Goal: Task Accomplishment & Management: Use online tool/utility

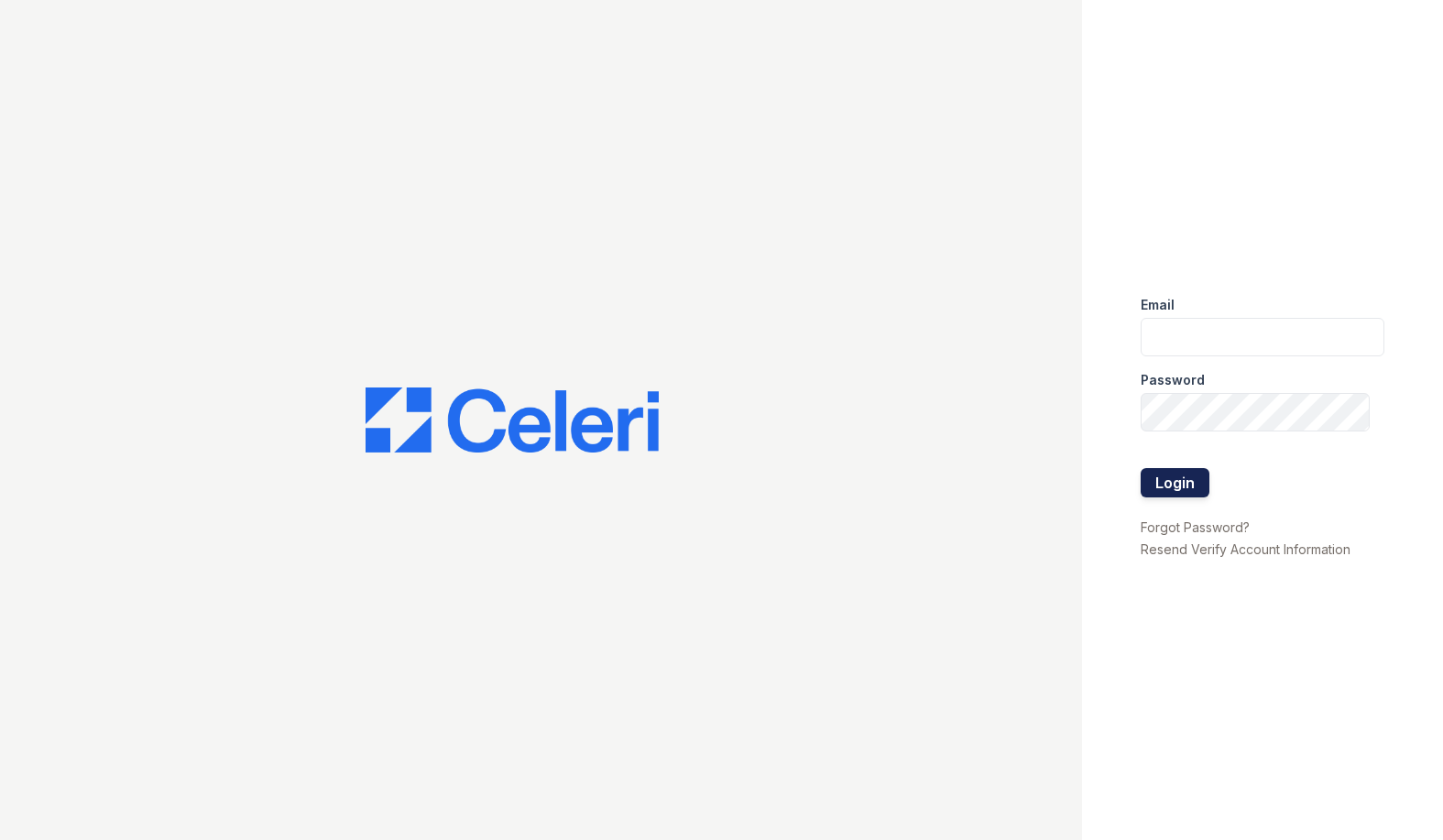
type input "[EMAIL_ADDRESS][DOMAIN_NAME]"
click at [1166, 478] on button "Login" at bounding box center [1175, 483] width 69 height 29
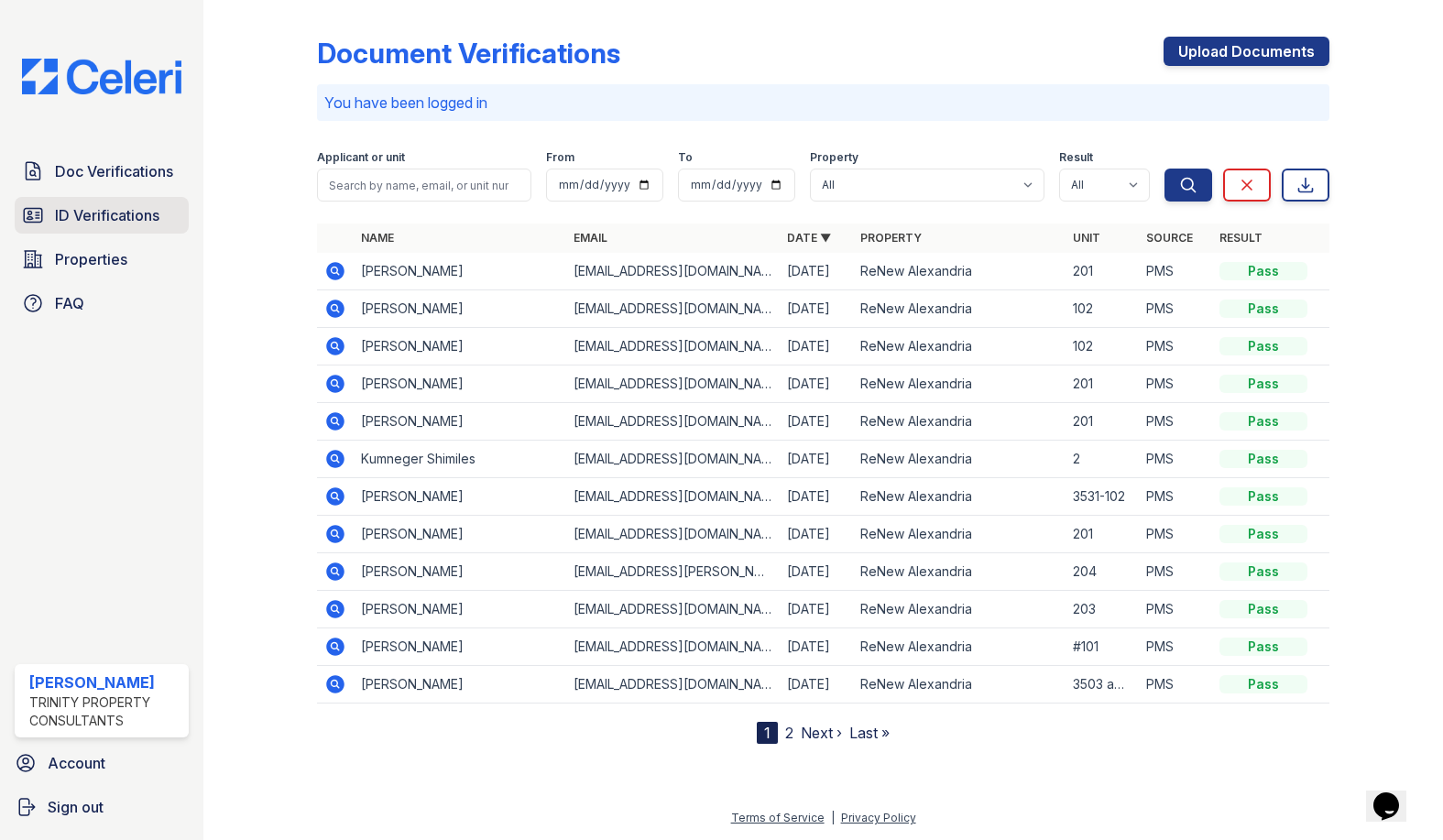
click at [127, 224] on span "ID Verifications" at bounding box center [107, 215] width 105 height 22
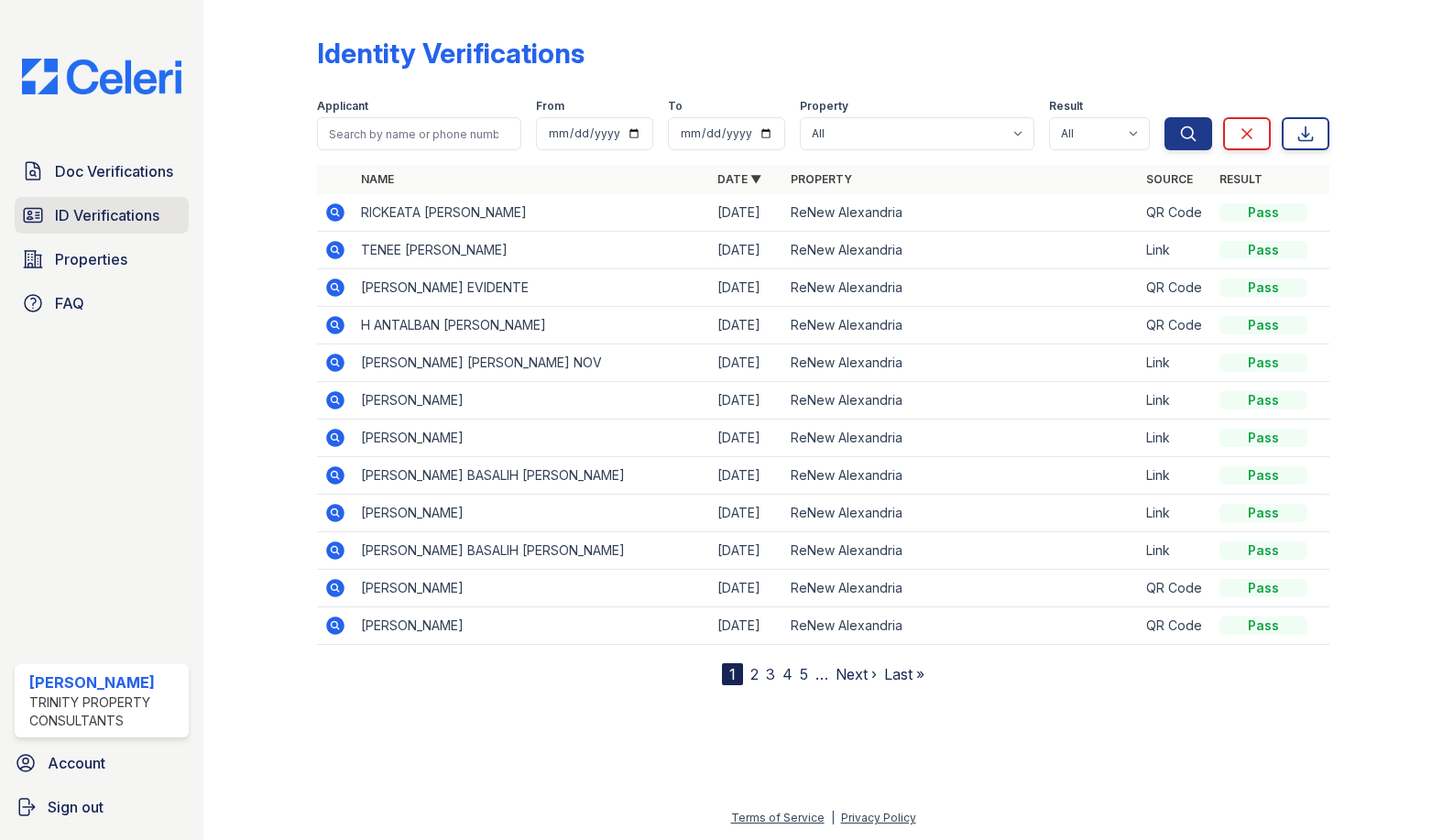
click at [108, 208] on span "ID Verifications" at bounding box center [107, 215] width 105 height 22
click at [755, 678] on link "2" at bounding box center [754, 674] width 8 height 18
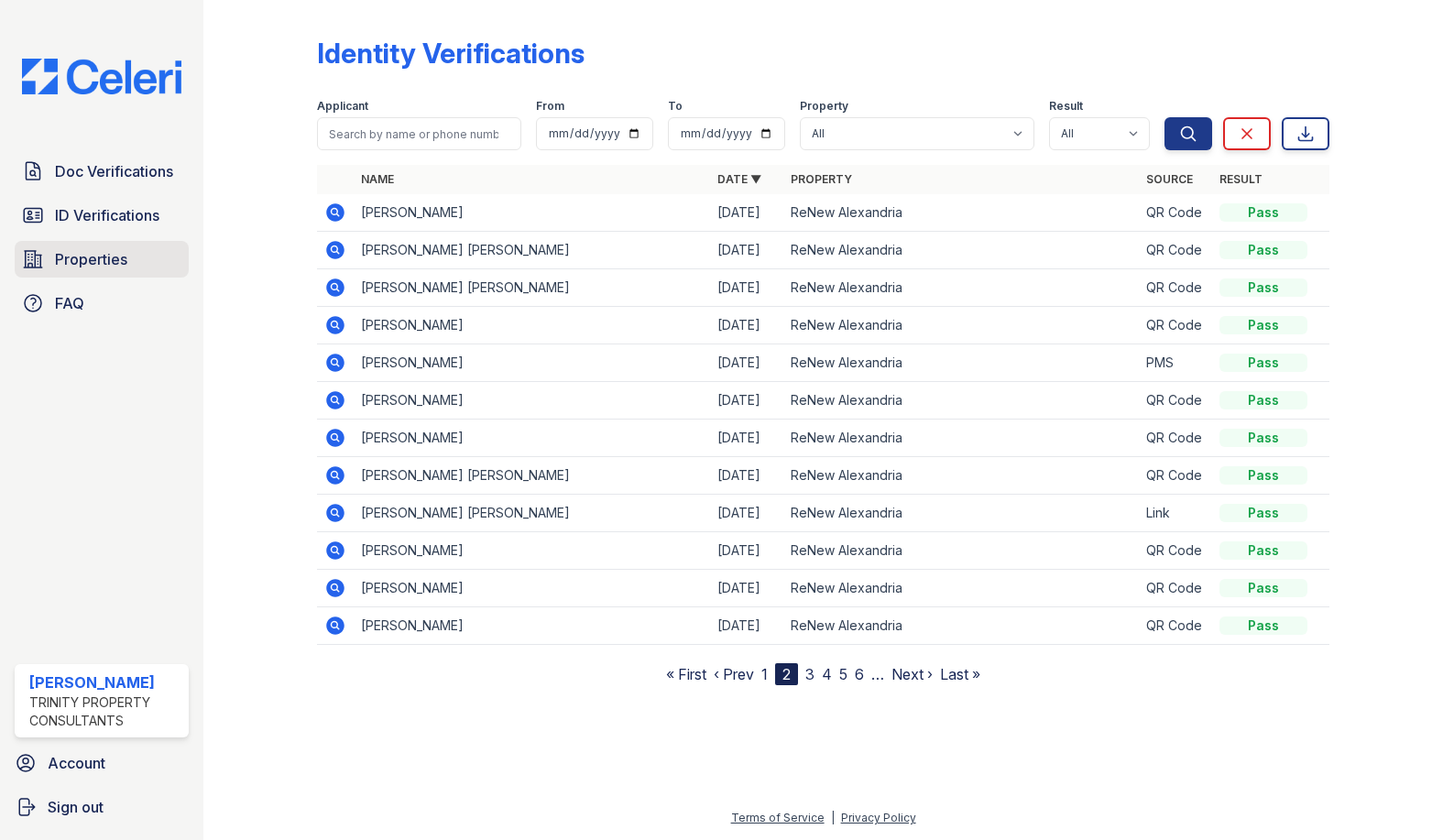
click at [104, 258] on span "Properties" at bounding box center [91, 259] width 73 height 22
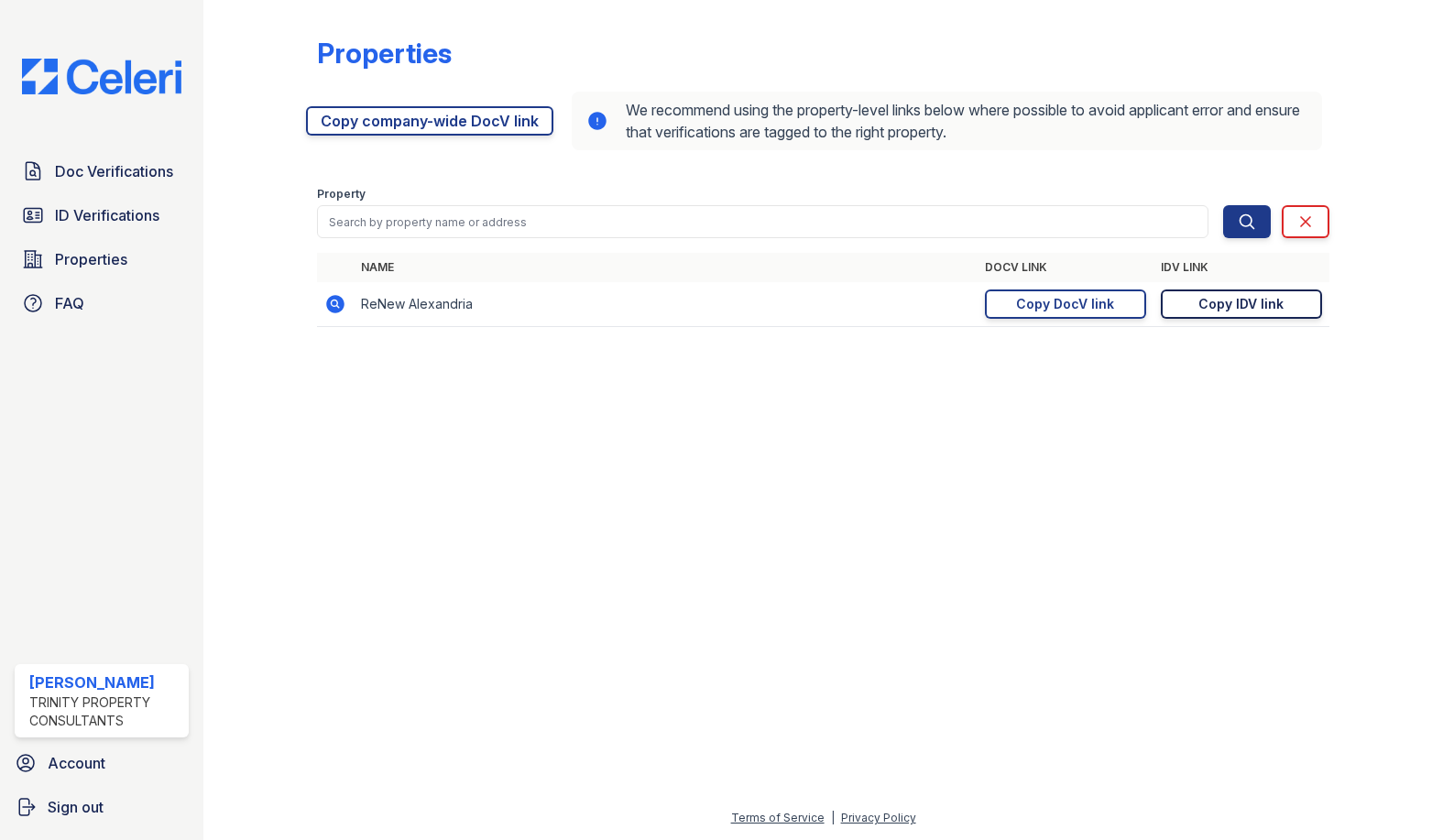
click at [1241, 303] on div "Copy IDV link" at bounding box center [1241, 304] width 85 height 18
